Goal: Book appointment/travel/reservation

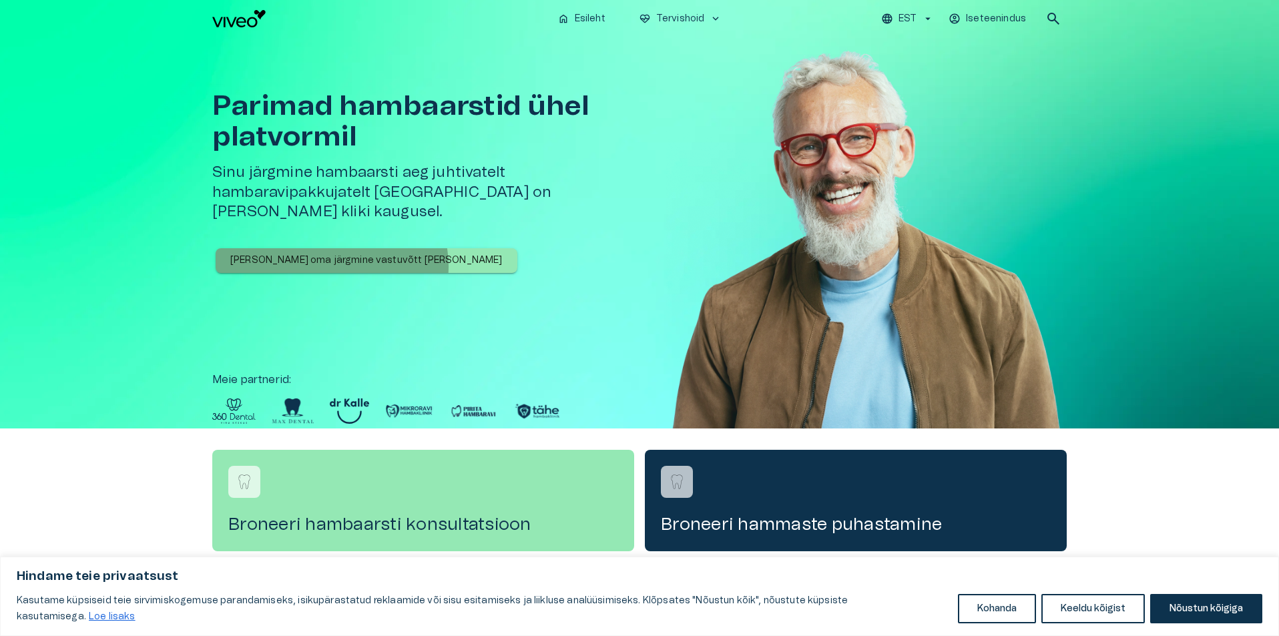
click at [331, 254] on p "[PERSON_NAME] oma järgmine vastuvõtt [PERSON_NAME]" at bounding box center [366, 261] width 272 height 14
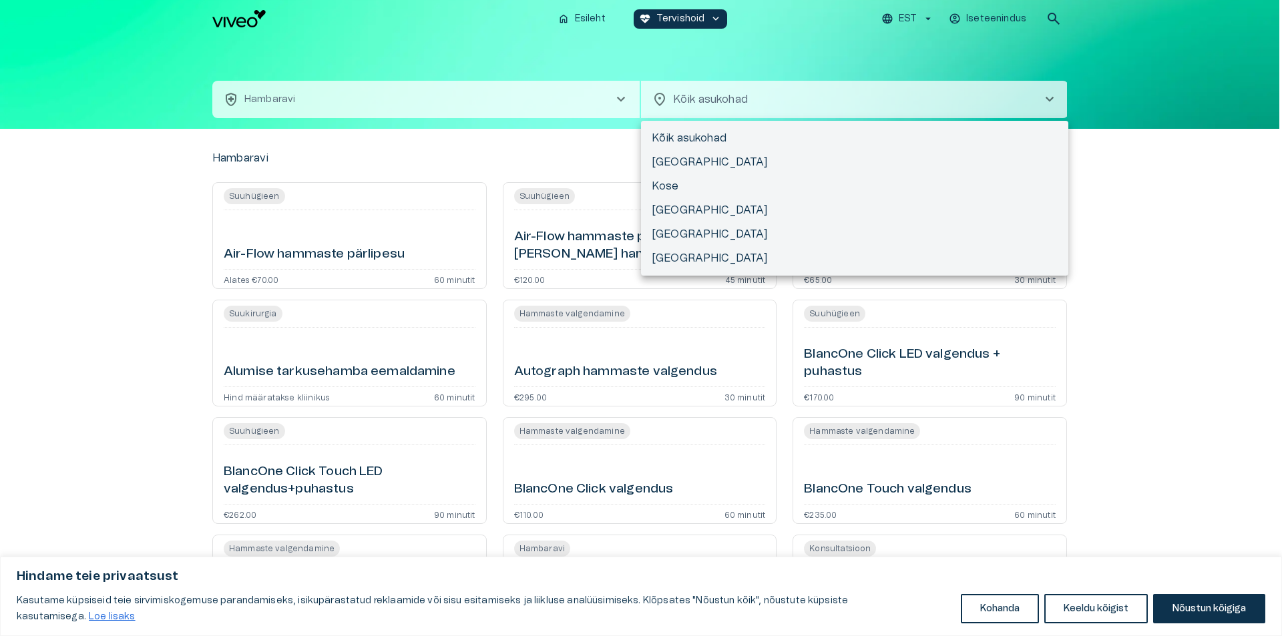
click at [764, 110] on body "Hindame teie privaatsust Kasutame küpsiseid teie sirvimiskogemuse parandamiseks…" at bounding box center [641, 318] width 1282 height 636
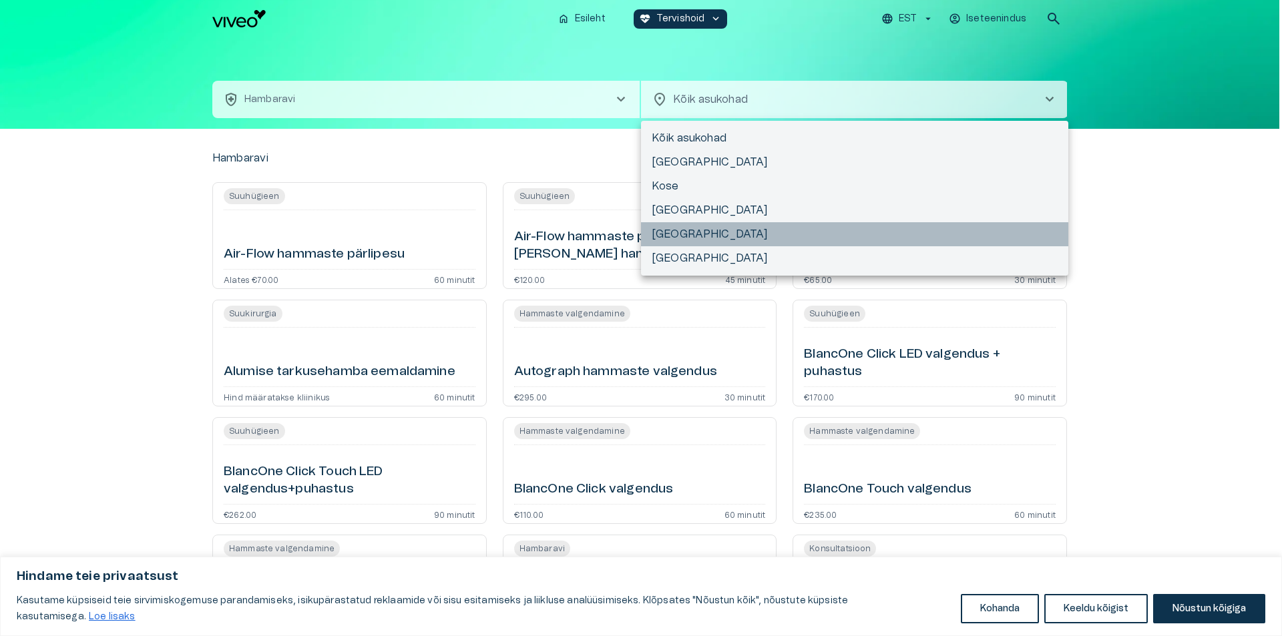
click at [679, 237] on li "[GEOGRAPHIC_DATA]" at bounding box center [854, 234] width 427 height 24
type input "**********"
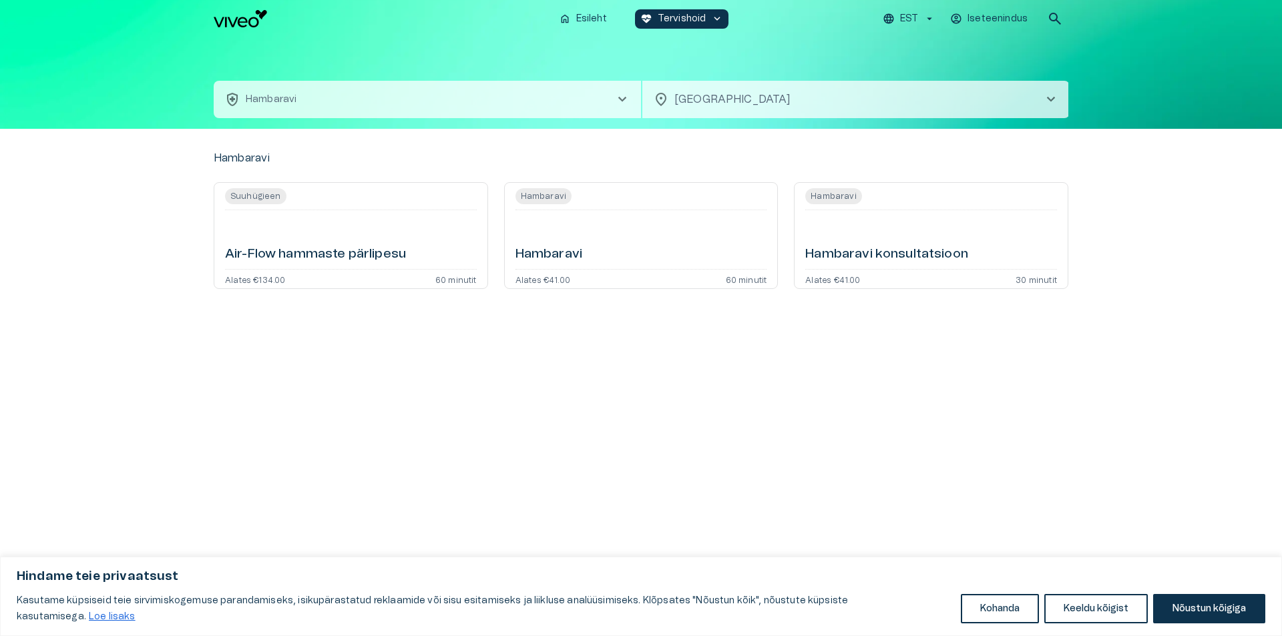
click at [544, 258] on h6 "Hambaravi" at bounding box center [548, 255] width 67 height 18
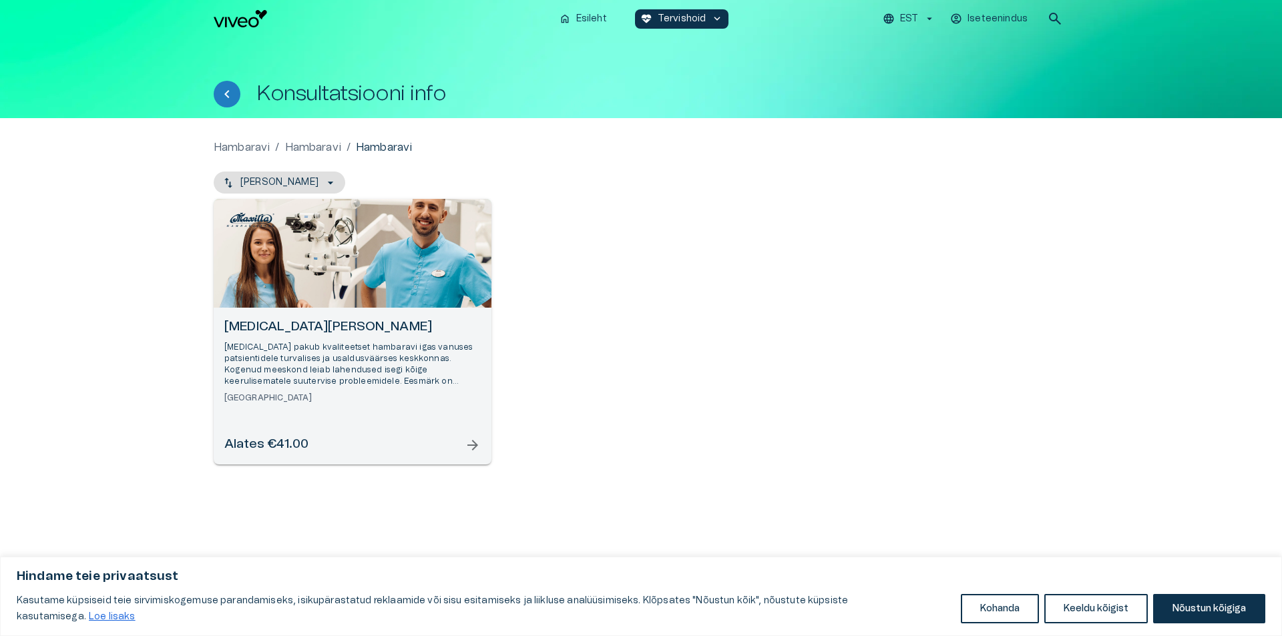
click at [479, 448] on span "arrow_forward" at bounding box center [473, 445] width 16 height 16
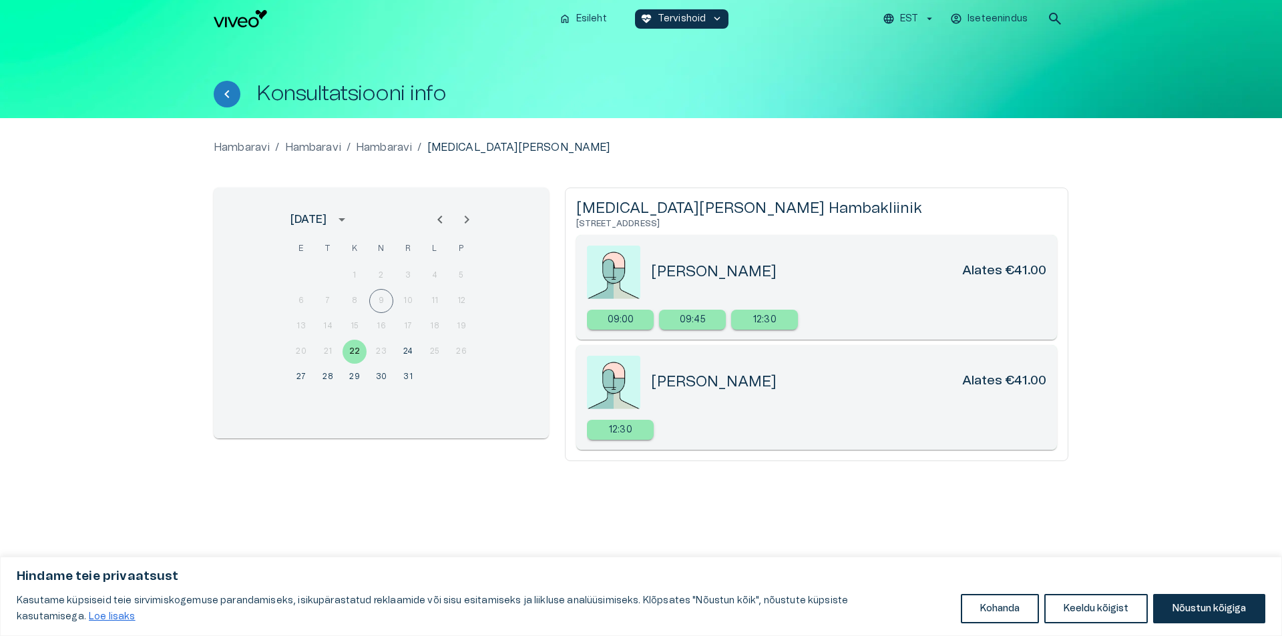
click at [379, 302] on div "6 7 8 9 10 11 12" at bounding box center [381, 301] width 214 height 24
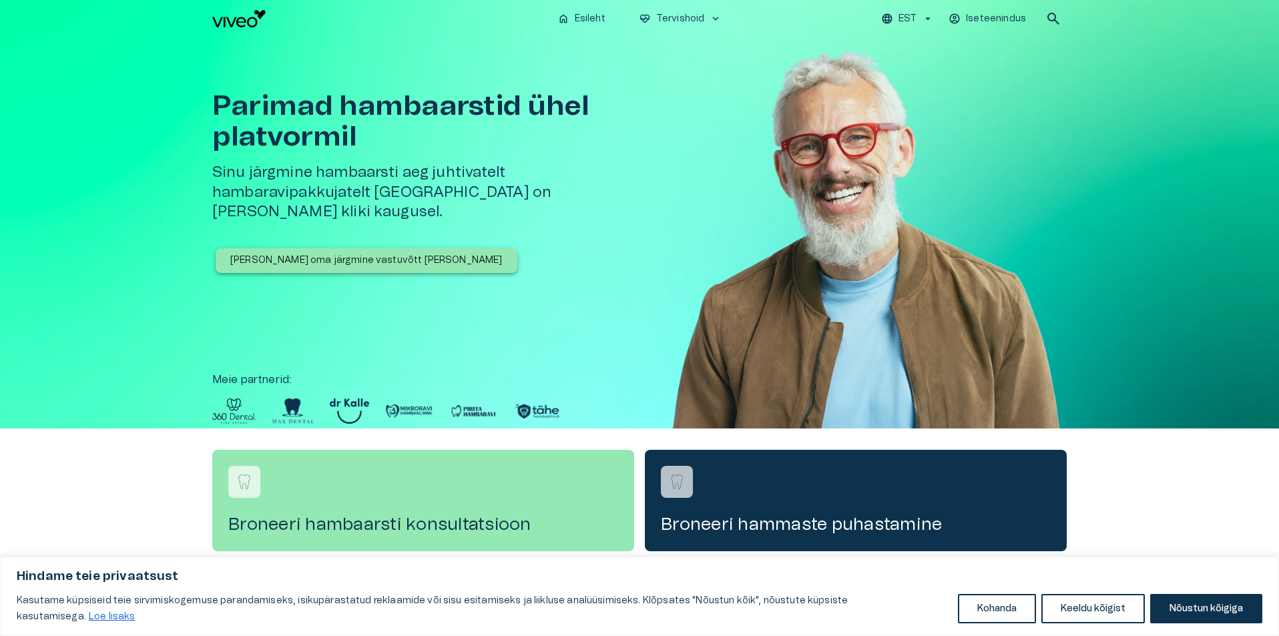
scroll to position [334, 0]
